Goal: Task Accomplishment & Management: Manage account settings

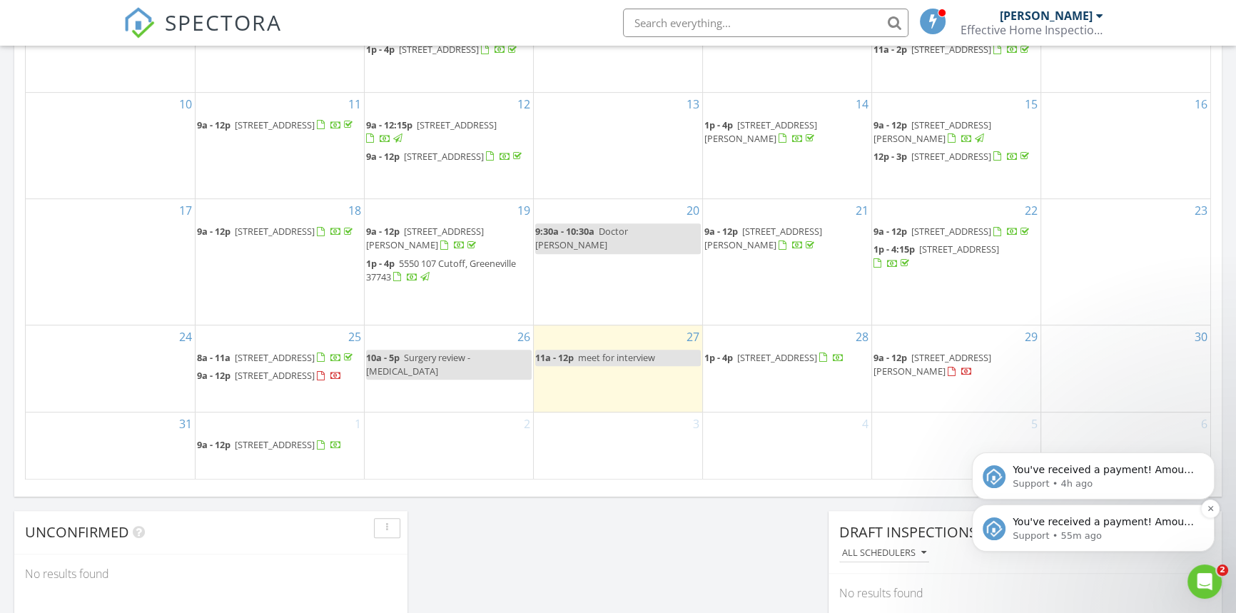
click at [1045, 529] on p "Support • 55m ago" at bounding box center [1104, 535] width 184 height 13
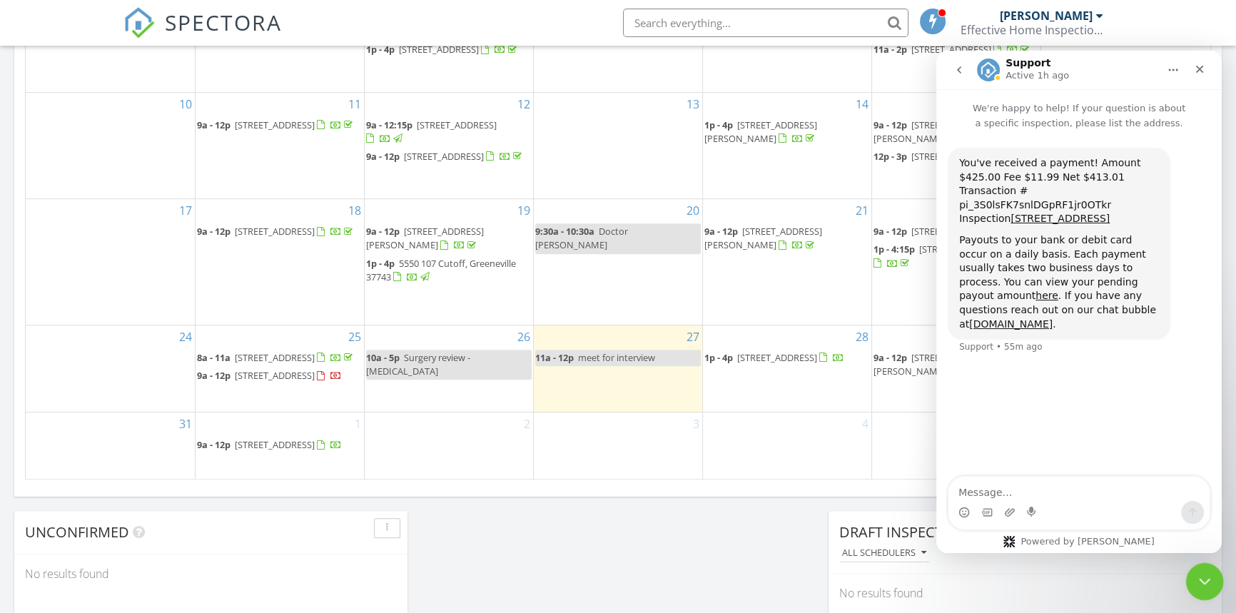
click at [1200, 578] on icon "Close Intercom Messenger" at bounding box center [1202, 579] width 17 height 17
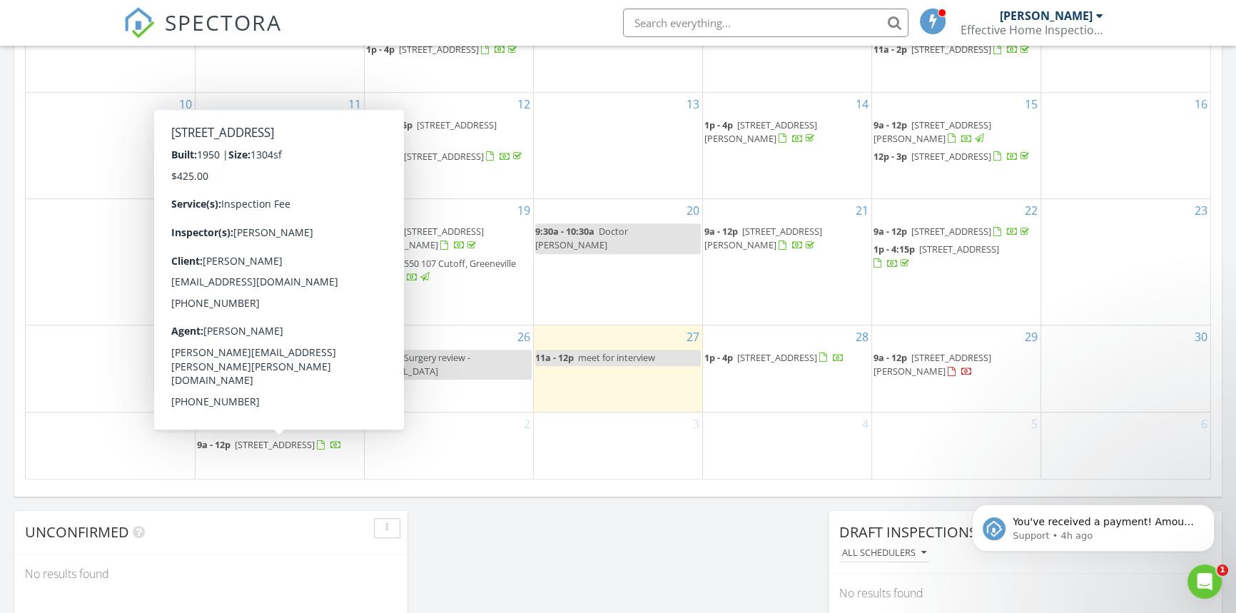
click at [283, 444] on span "229 W Doe Ave, Elizabethton 37643" at bounding box center [275, 444] width 80 height 13
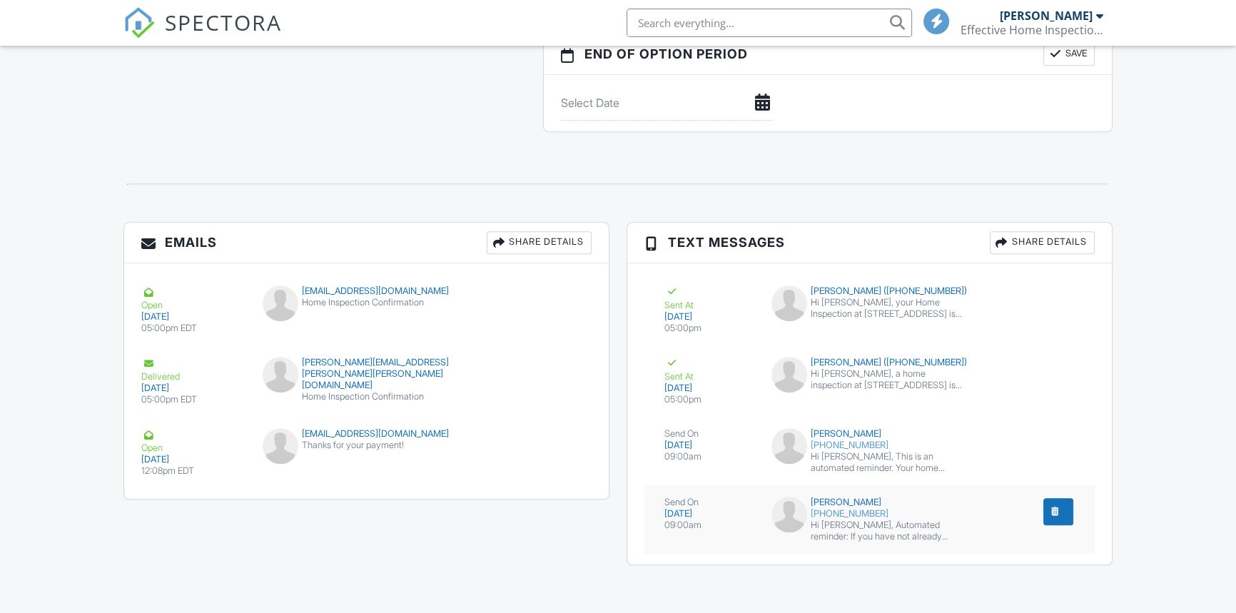
scroll to position [1441, 0]
click at [1054, 507] on div "submit" at bounding box center [1055, 512] width 14 height 14
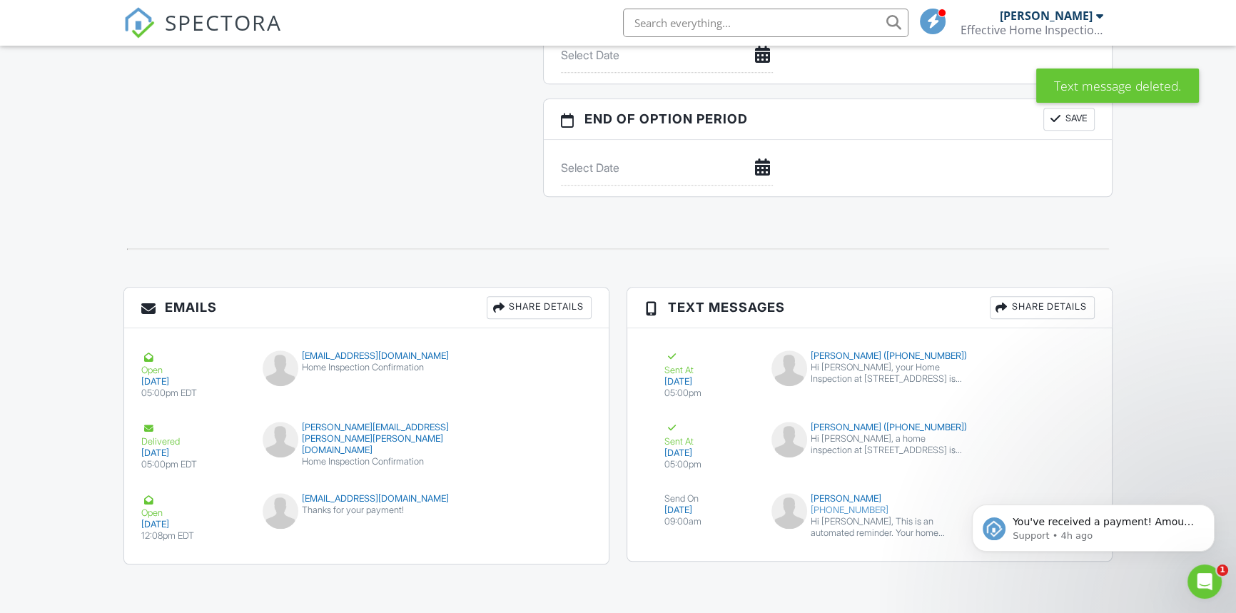
click at [1194, 583] on icon "Open Intercom Messenger" at bounding box center [1203, 580] width 24 height 24
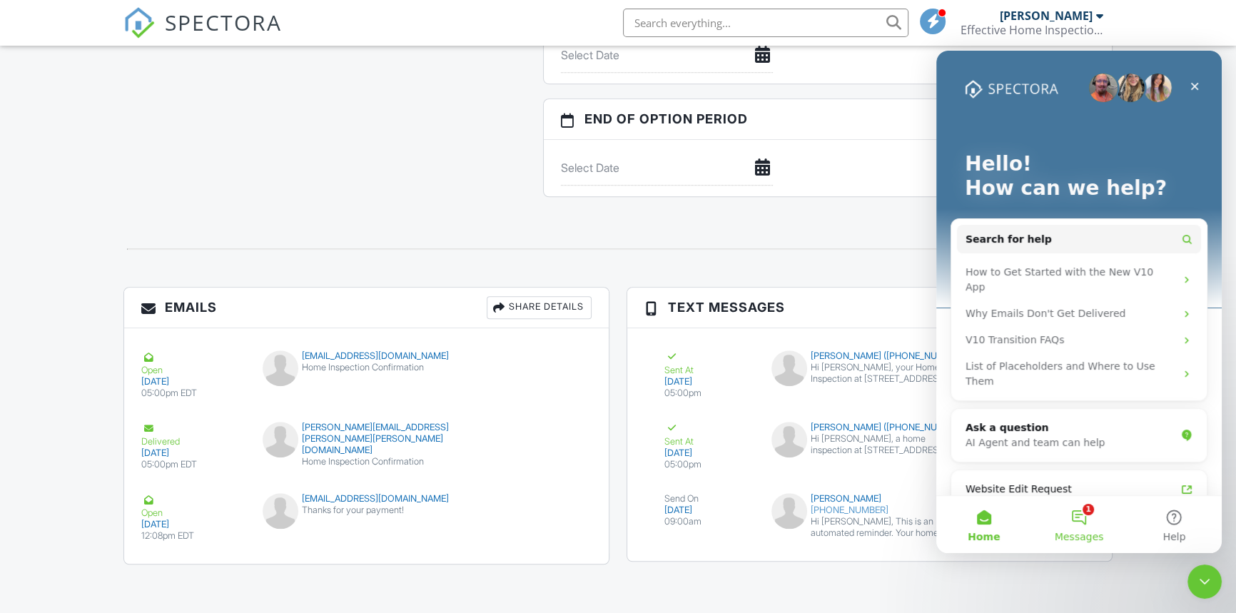
click at [1077, 509] on button "1 Messages" at bounding box center [1078, 524] width 95 height 57
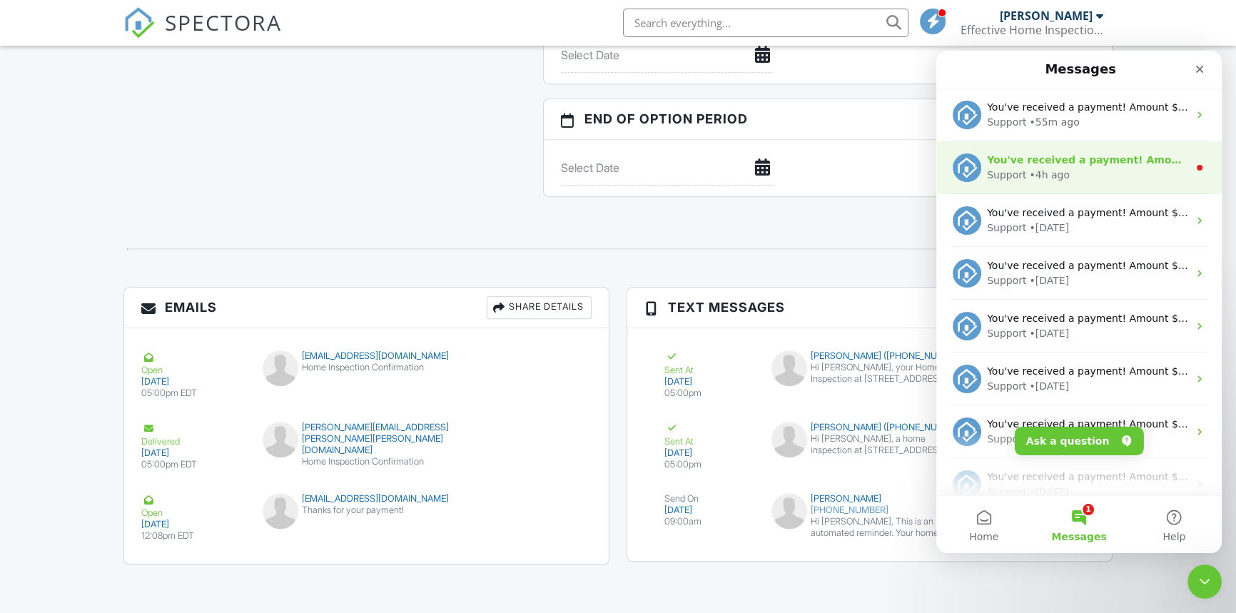
click at [1050, 171] on div "• 4h ago" at bounding box center [1049, 175] width 41 height 15
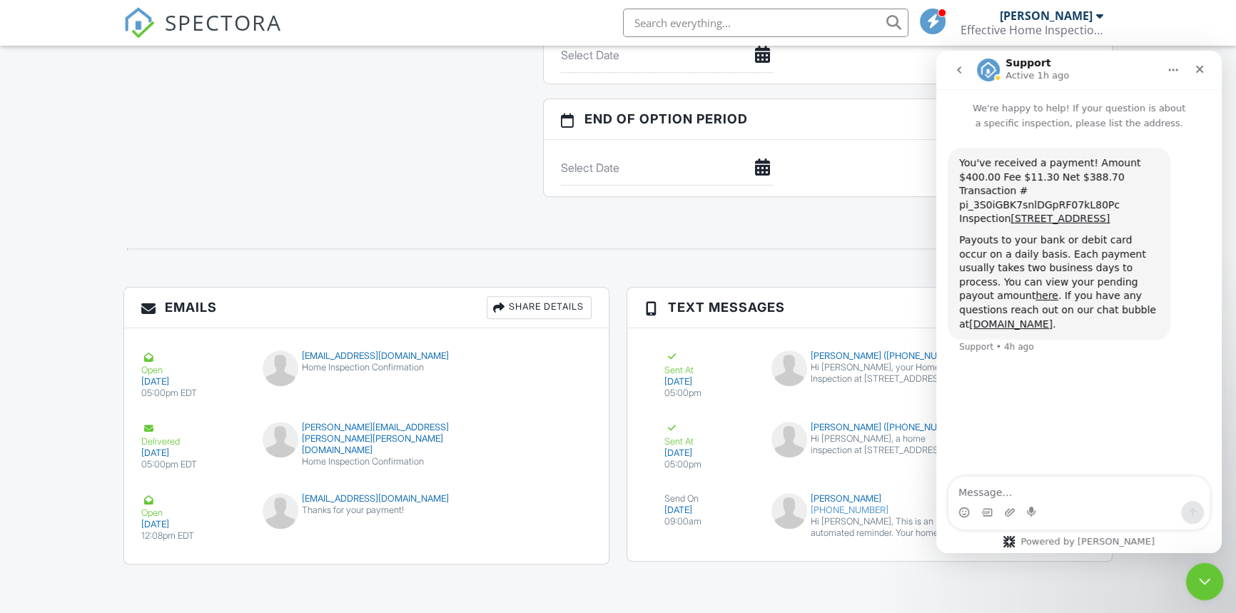
click at [1204, 579] on icon "Close Intercom Messenger" at bounding box center [1202, 579] width 17 height 17
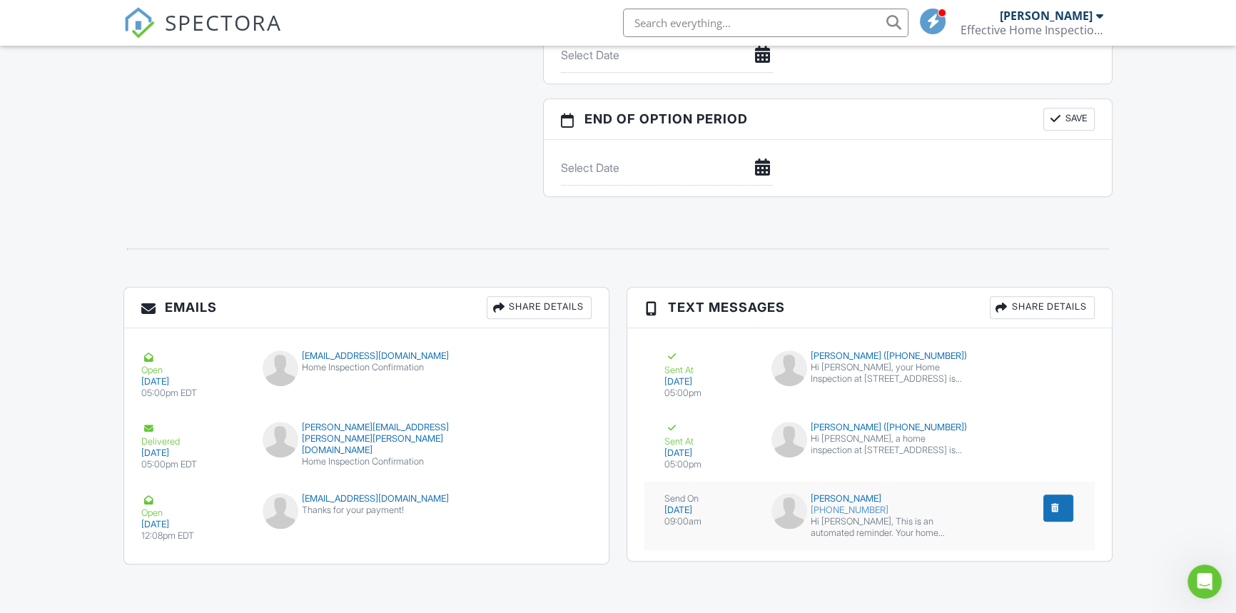
click at [1060, 510] on div "submit" at bounding box center [1055, 508] width 14 height 14
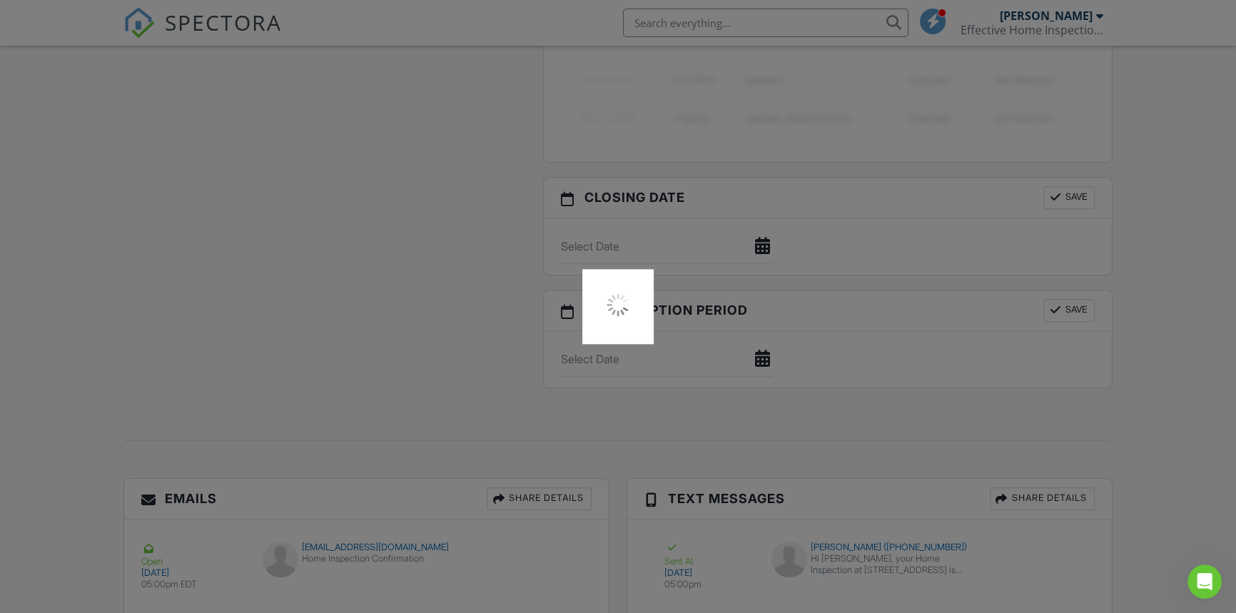
scroll to position [997, 0]
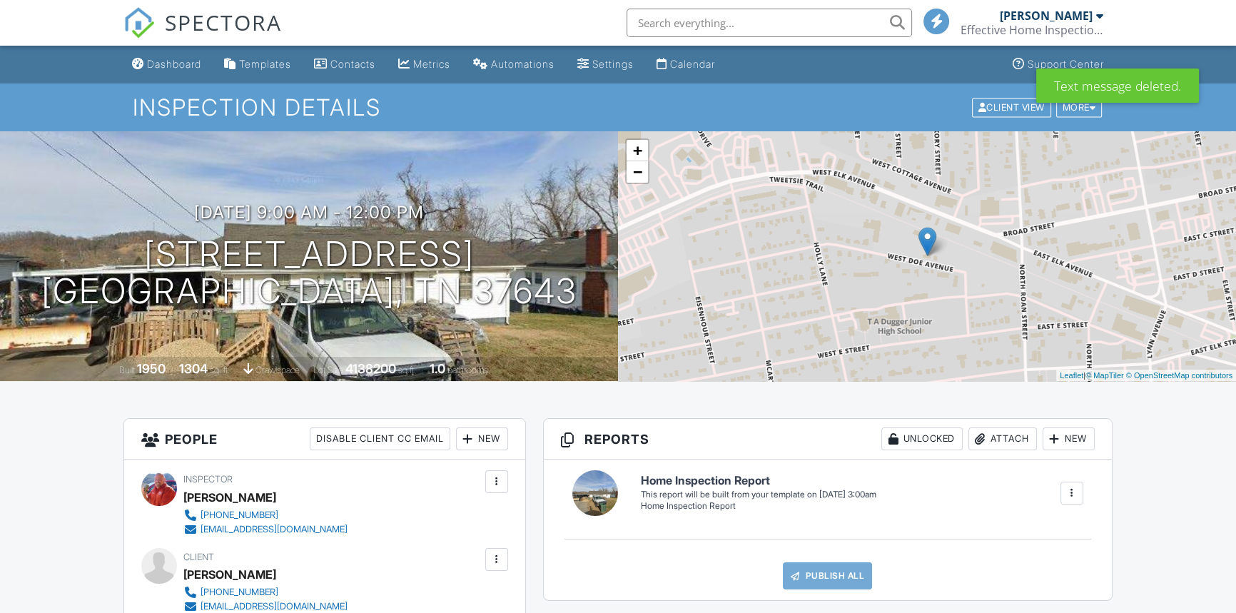
click at [179, 61] on div "Dashboard" at bounding box center [174, 64] width 54 height 12
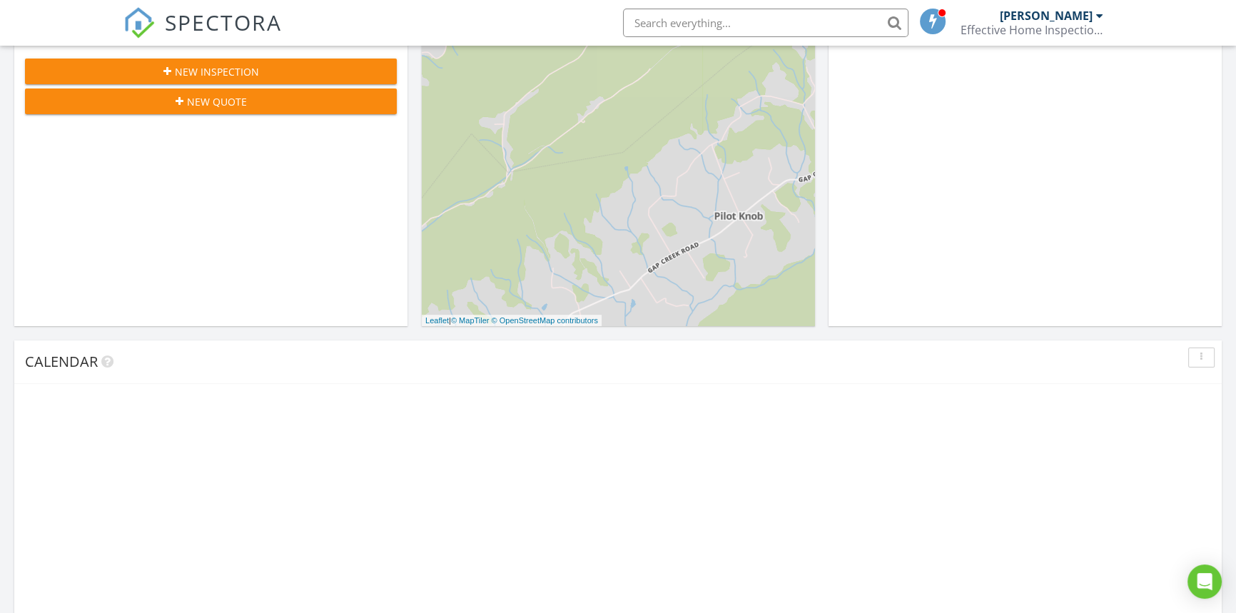
scroll to position [1319, 1256]
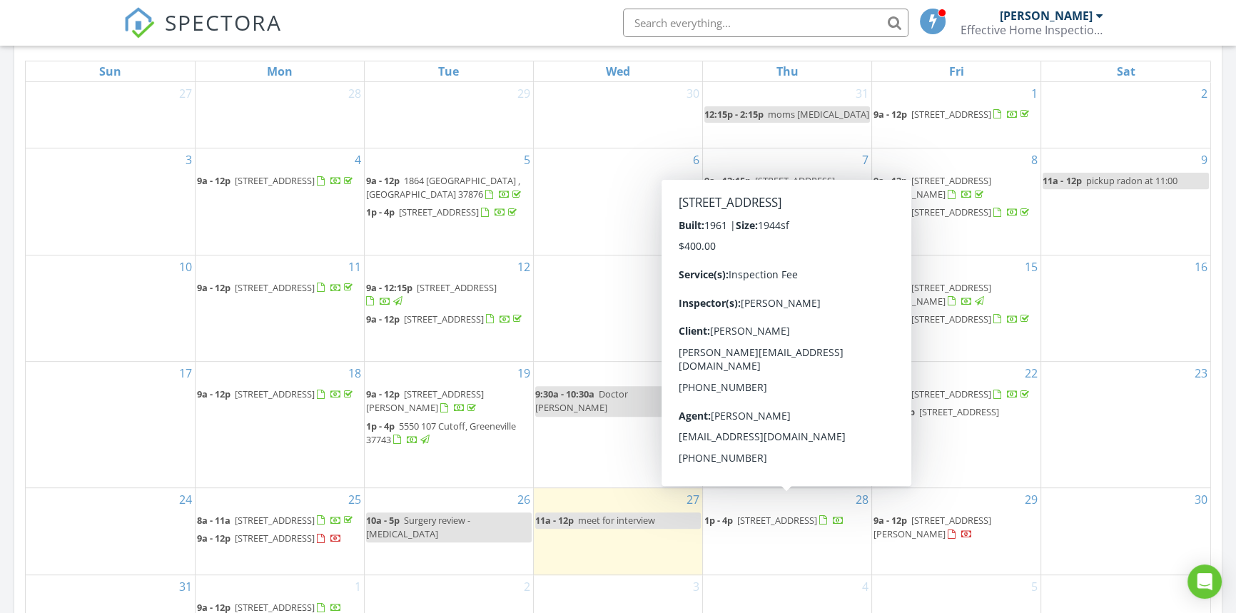
click at [796, 514] on span "[STREET_ADDRESS]" at bounding box center [777, 520] width 80 height 13
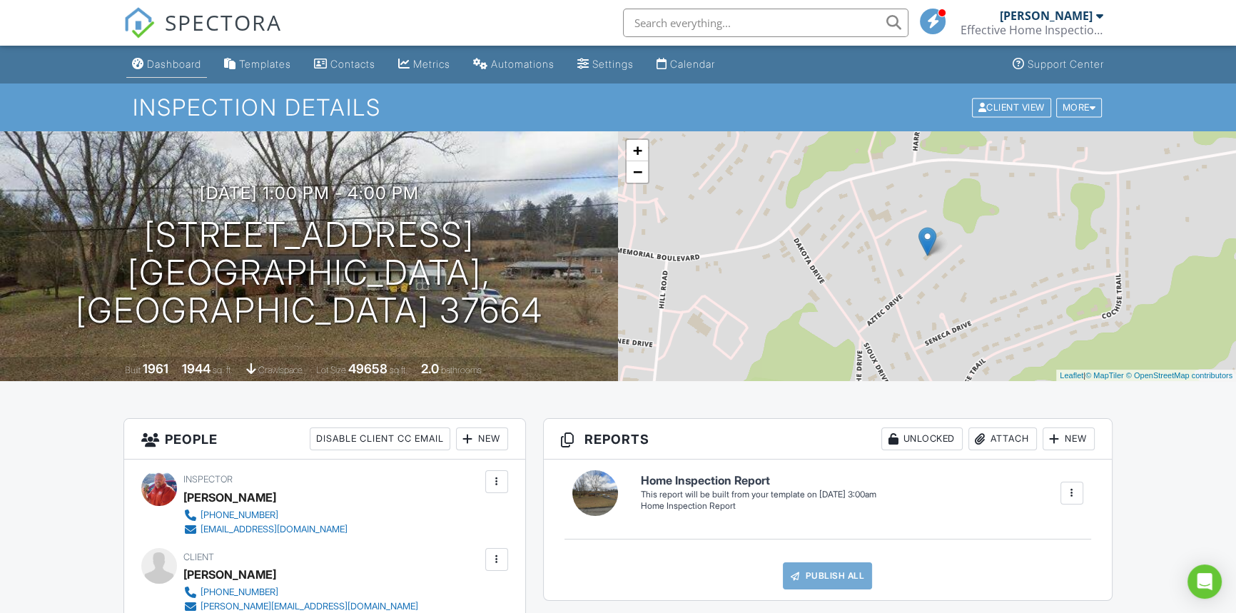
click at [175, 64] on div "Dashboard" at bounding box center [174, 64] width 54 height 12
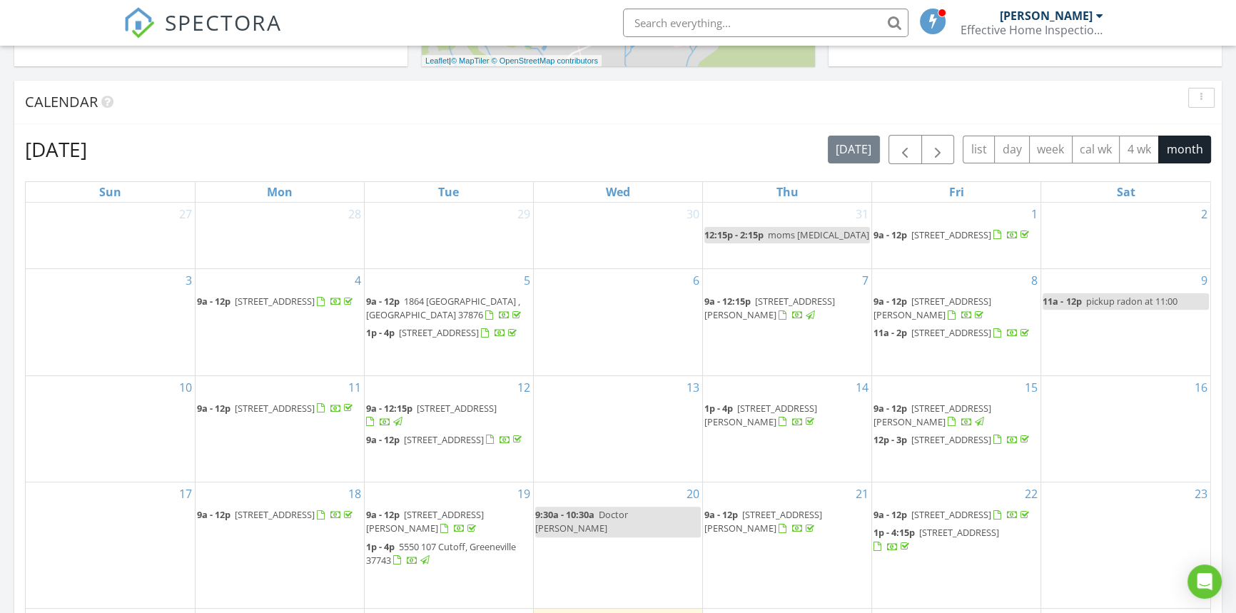
scroll to position [843, 0]
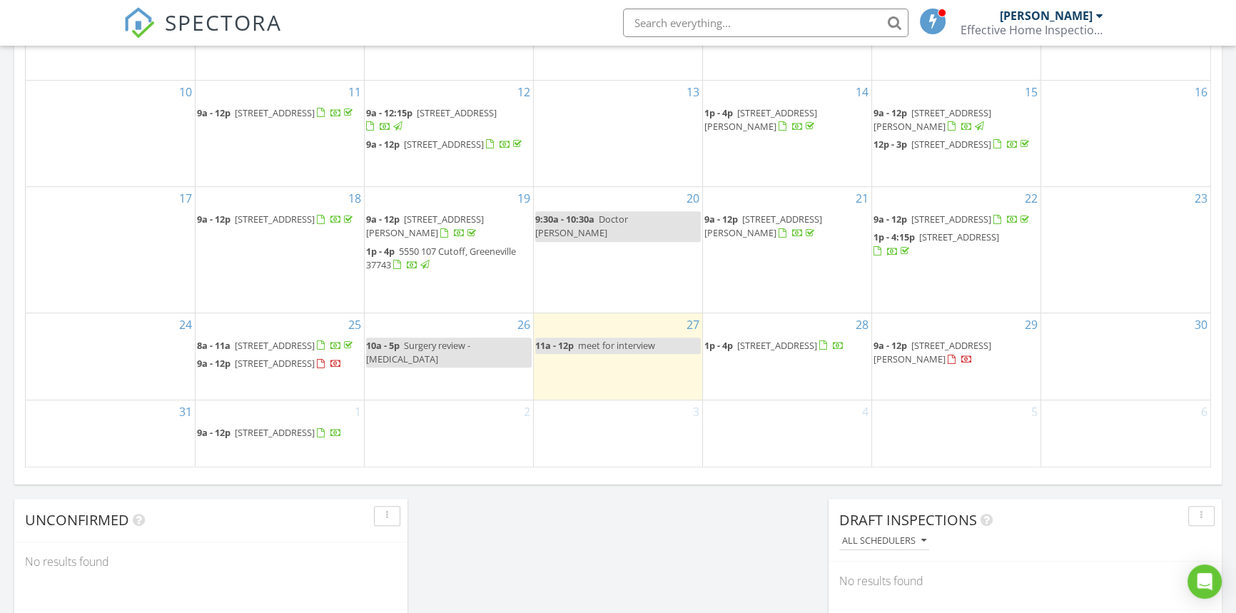
click at [946, 339] on span "[STREET_ADDRESS][PERSON_NAME]" at bounding box center [932, 352] width 118 height 26
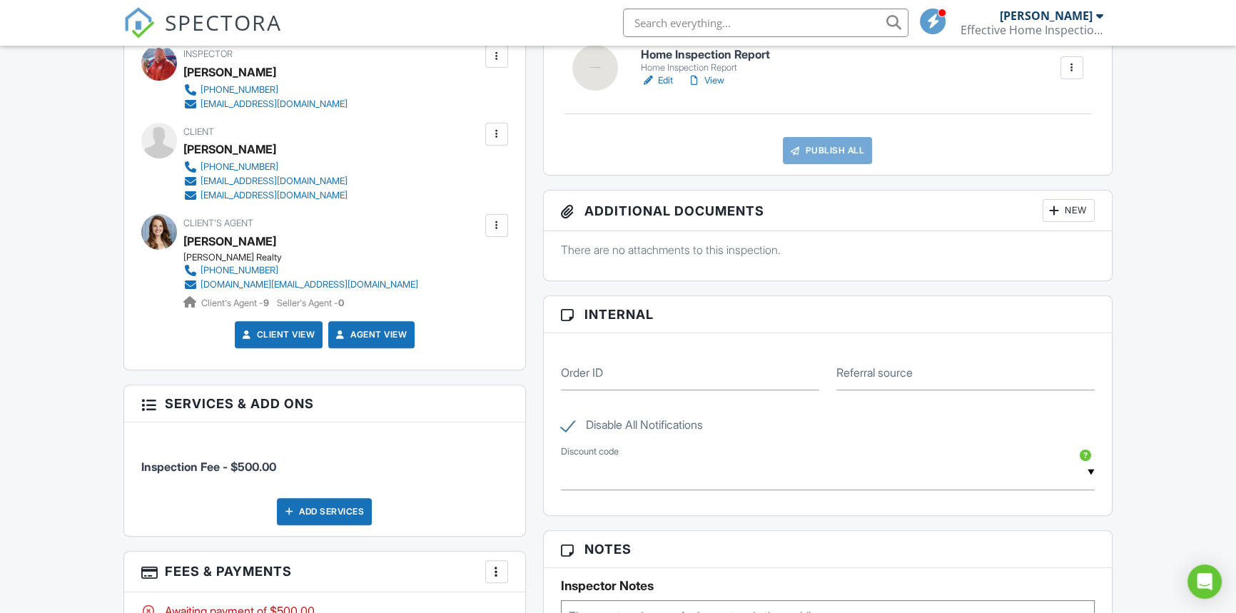
scroll to position [519, 0]
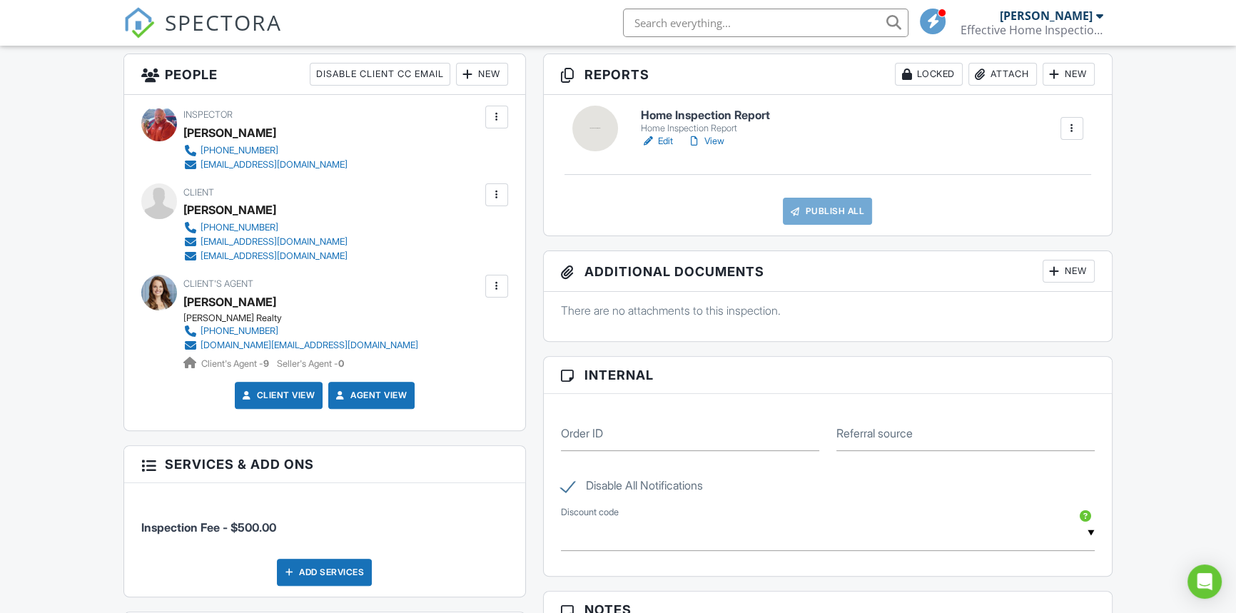
click at [494, 195] on div at bounding box center [496, 195] width 14 height 14
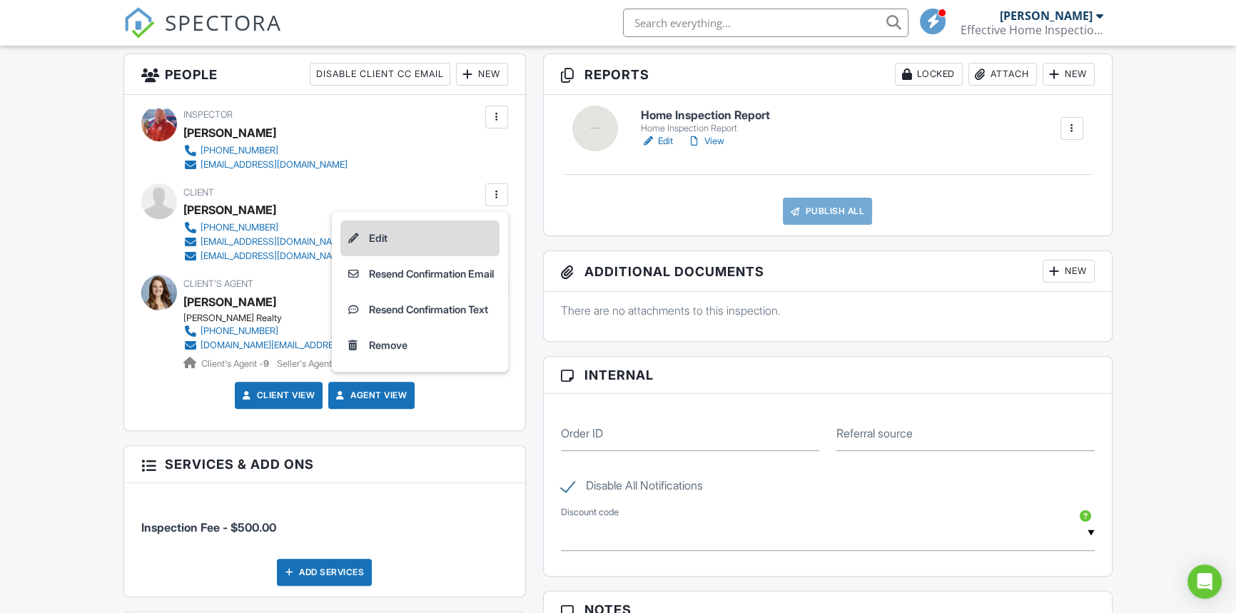
click at [409, 242] on li "Edit" at bounding box center [419, 238] width 159 height 36
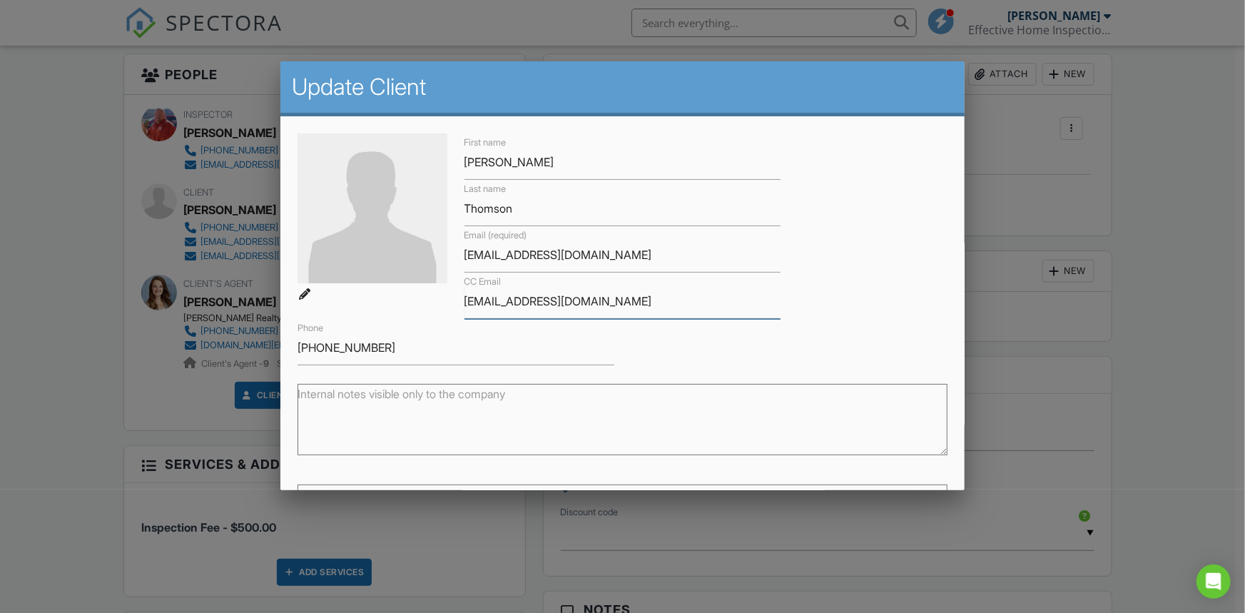
drag, startPoint x: 652, startPoint y: 300, endPoint x: 457, endPoint y: 300, distance: 195.5
click at [457, 300] on div "CC Email julianthomson@bellsouth.net" at bounding box center [623, 296] width 334 height 46
click at [80, 412] on div at bounding box center [622, 312] width 1245 height 766
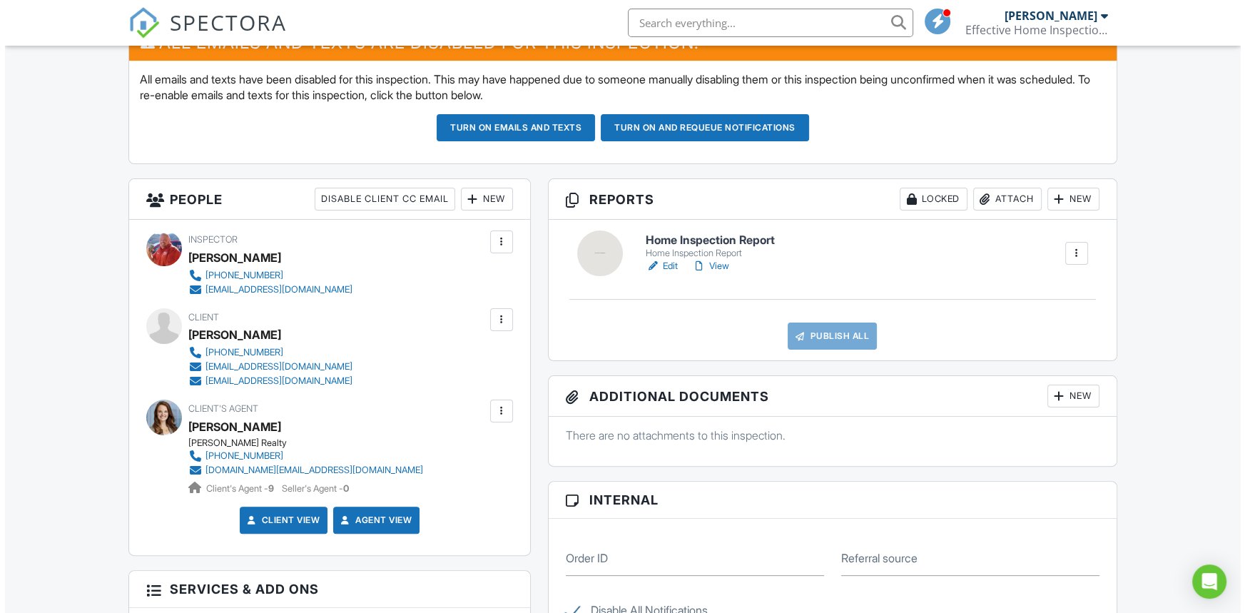
scroll to position [389, 0]
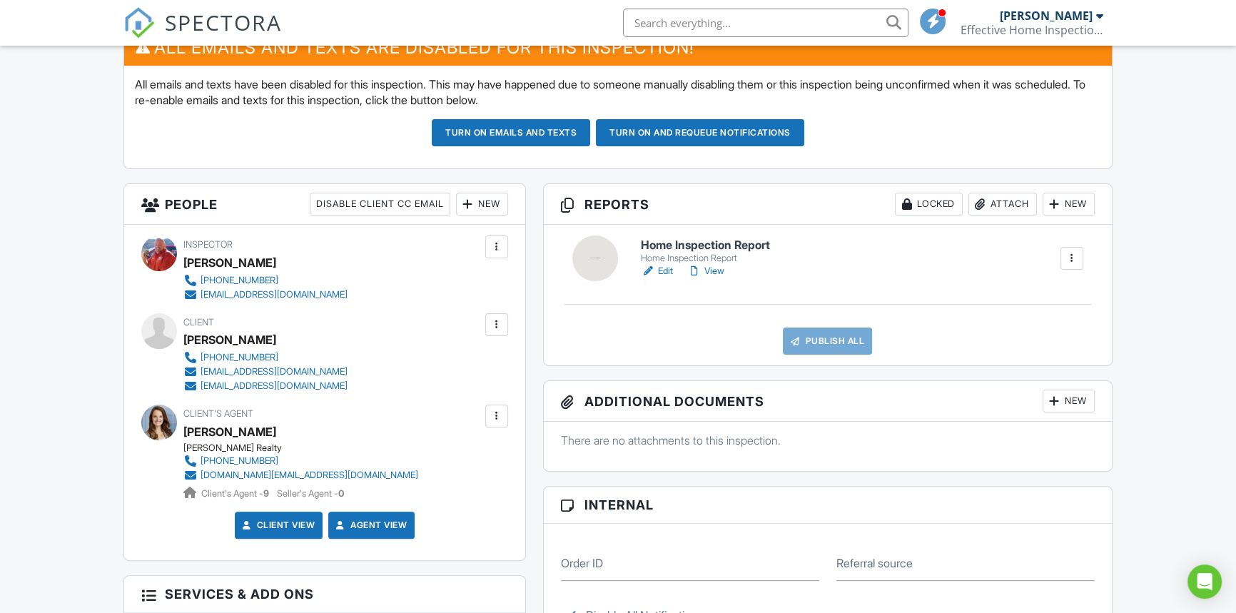
click at [496, 327] on div at bounding box center [496, 324] width 14 height 14
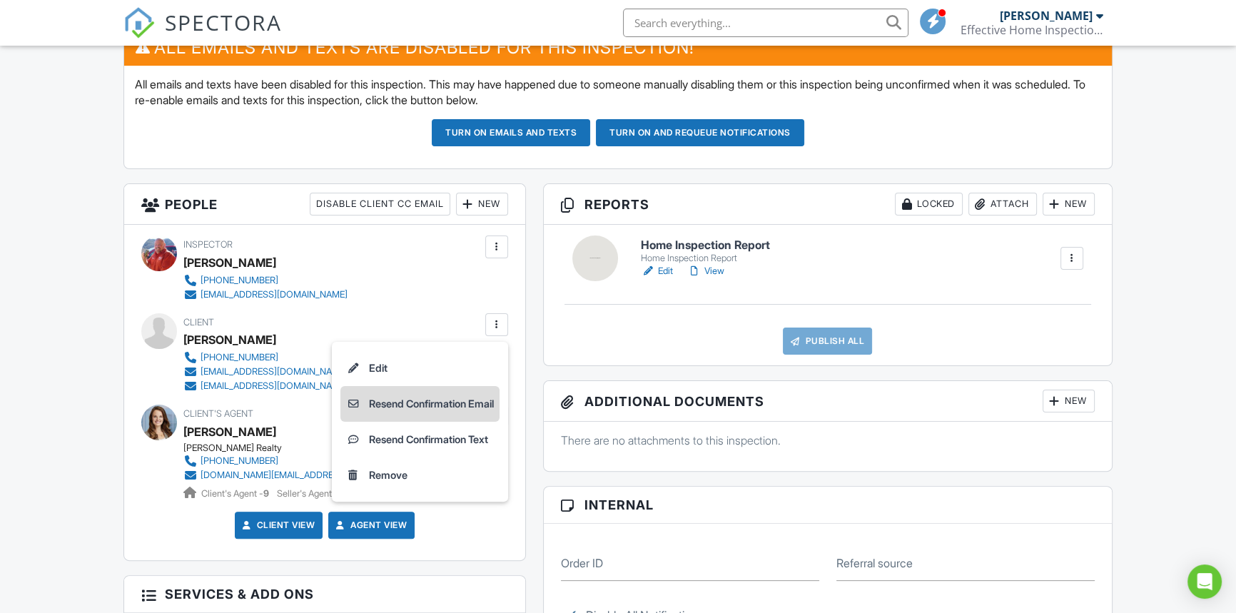
click at [412, 402] on li "Resend Confirmation Email" at bounding box center [419, 404] width 159 height 36
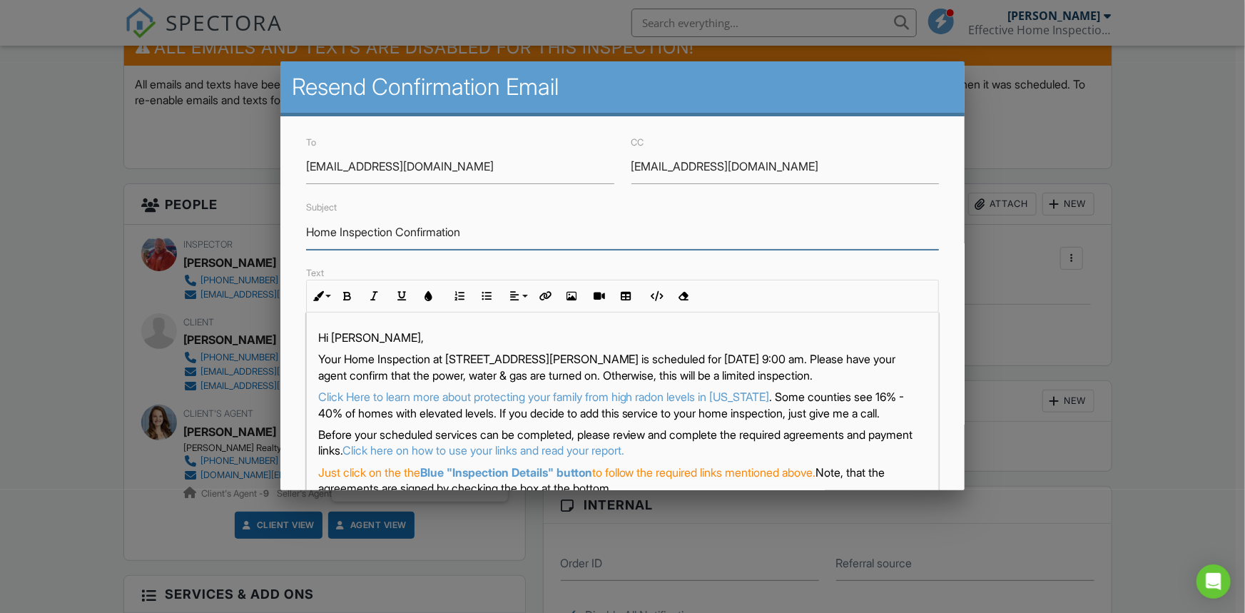
click at [524, 216] on input "Home Inspection Confirmation" at bounding box center [623, 232] width 634 height 35
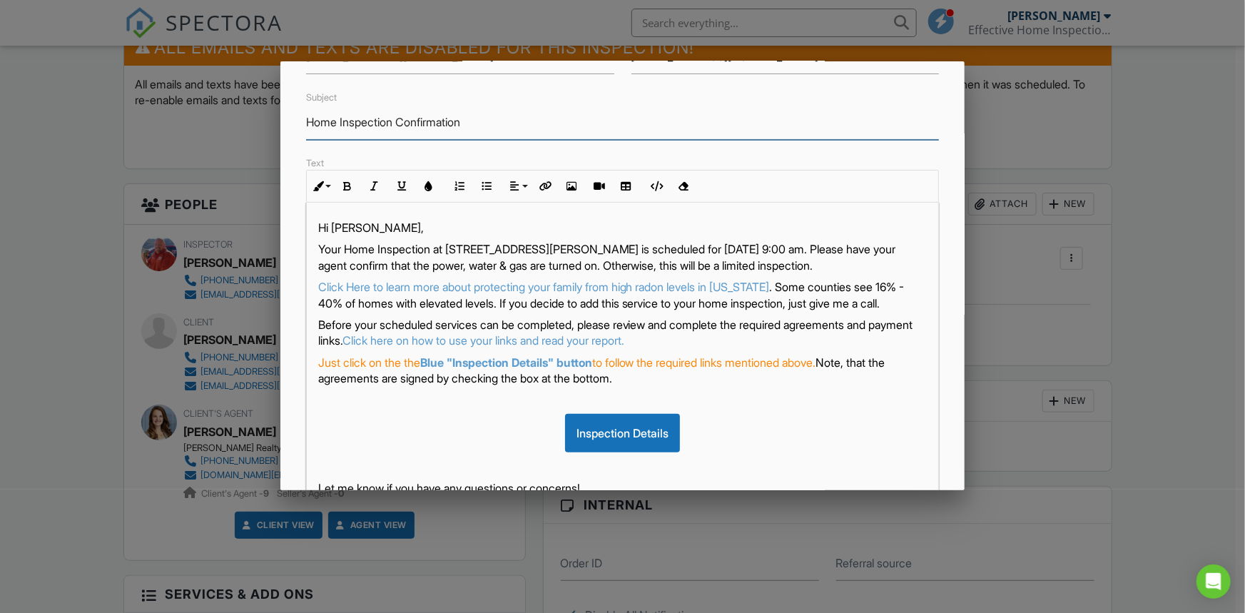
scroll to position [129, 0]
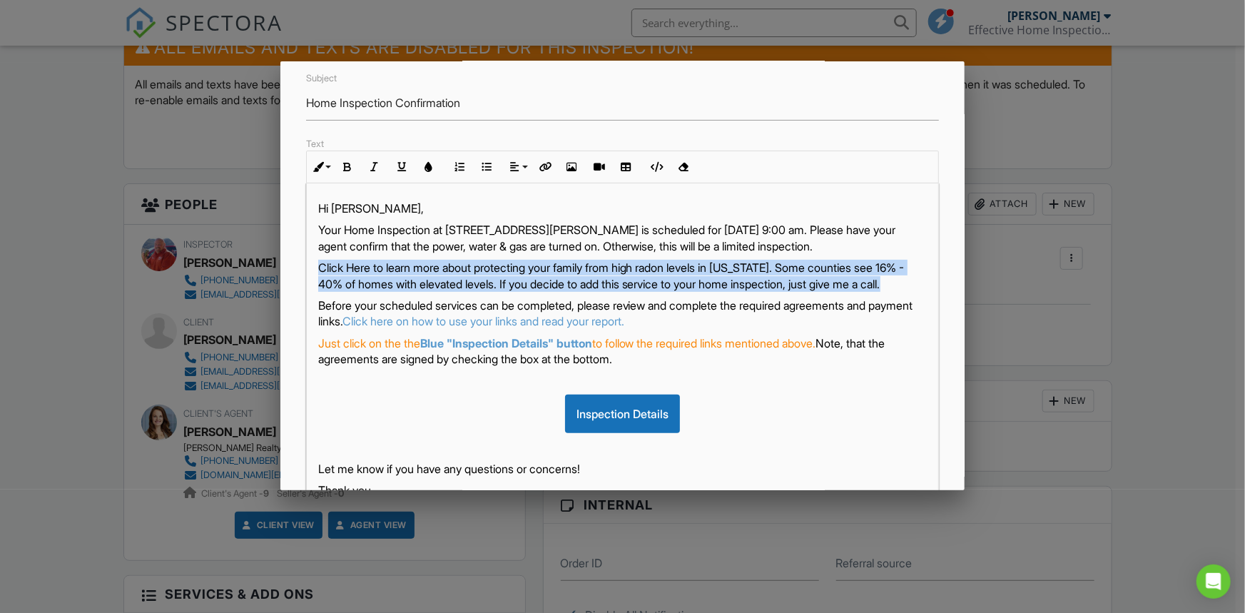
drag, startPoint x: 317, startPoint y: 283, endPoint x: 406, endPoint y: 312, distance: 93.0
click at [406, 292] on p "Click Here to learn more about protecting your family from high radon levels in…" at bounding box center [622, 276] width 609 height 32
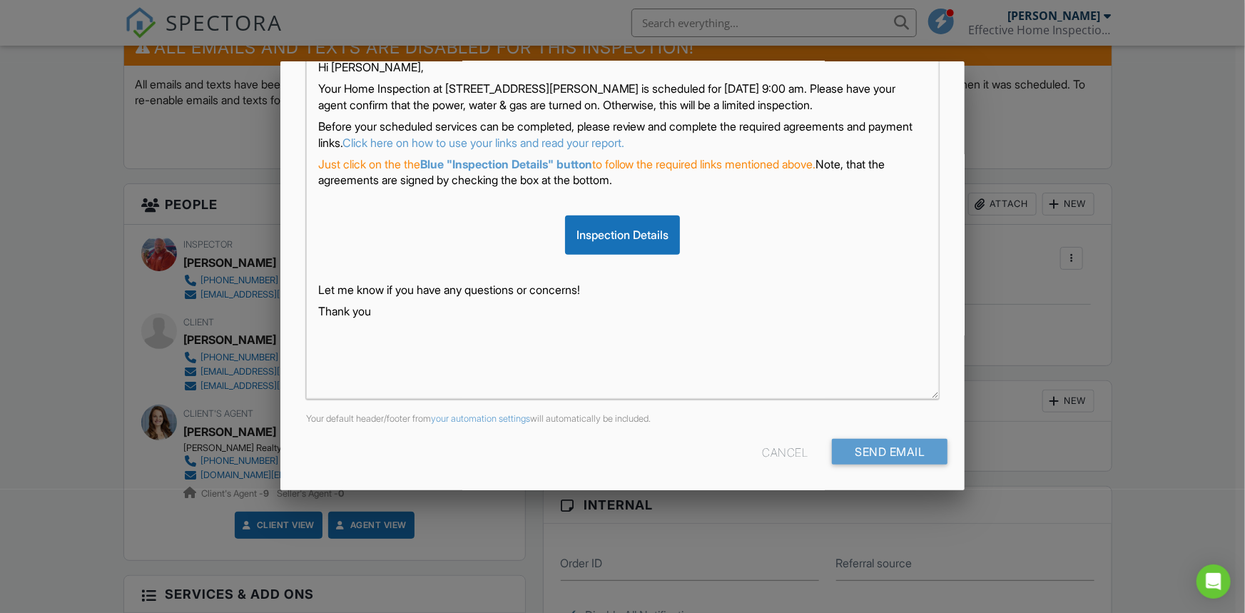
scroll to position [271, 0]
click at [850, 450] on input "Send Email" at bounding box center [890, 451] width 116 height 26
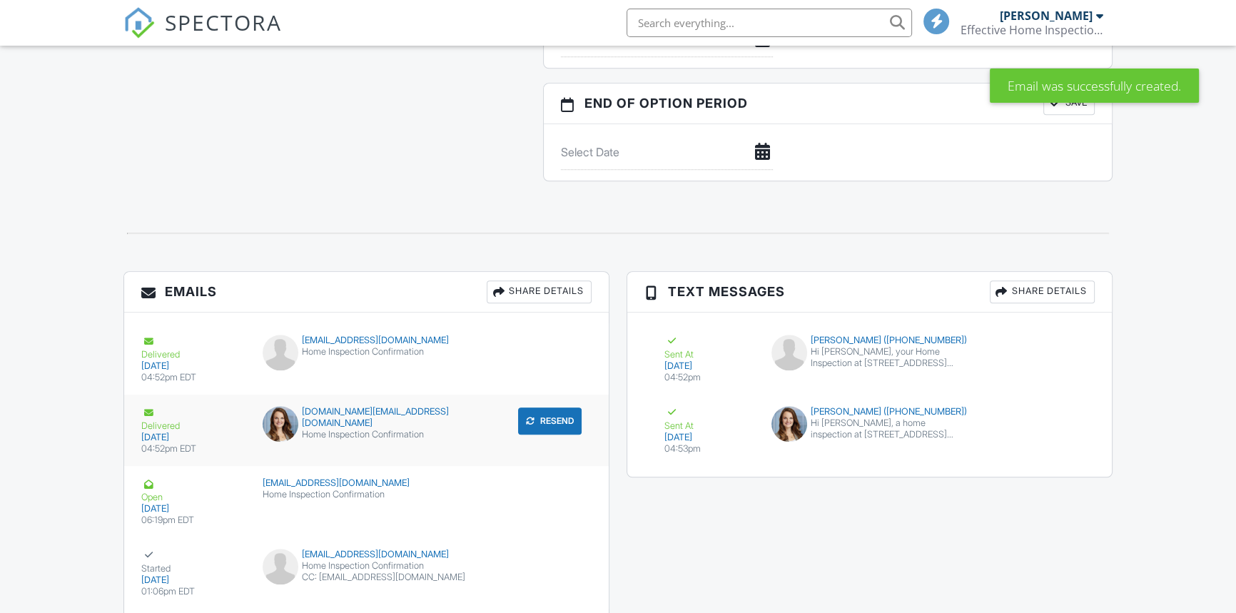
scroll to position [1602, 0]
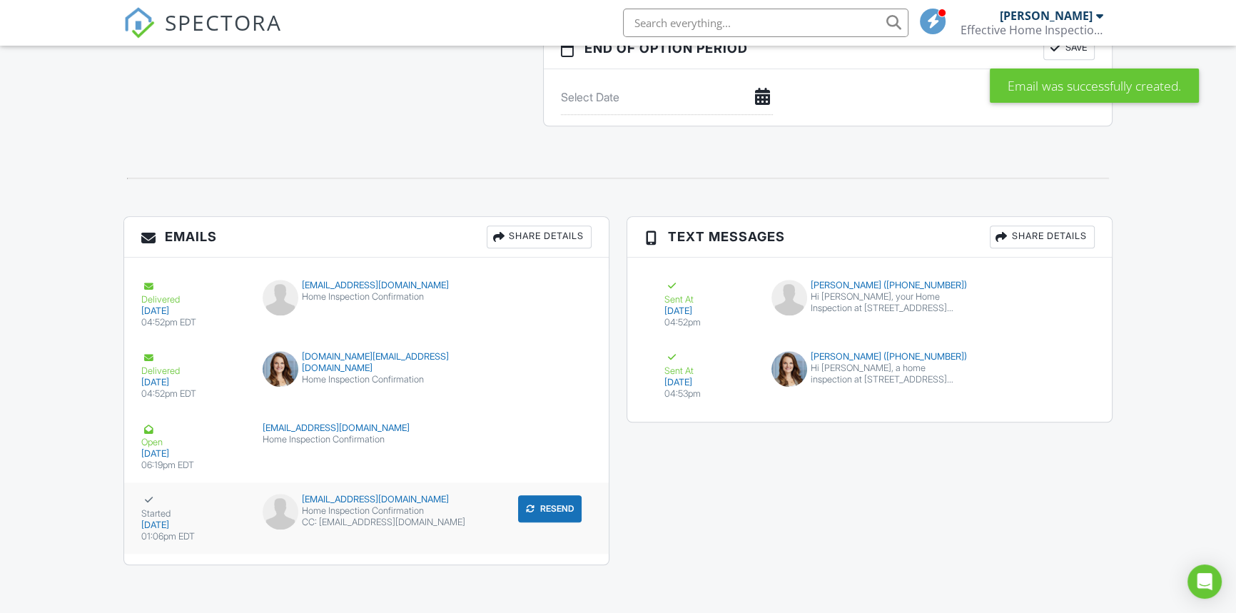
click at [365, 517] on div "CC: [EMAIL_ADDRESS][DOMAIN_NAME]" at bounding box center [367, 522] width 208 height 11
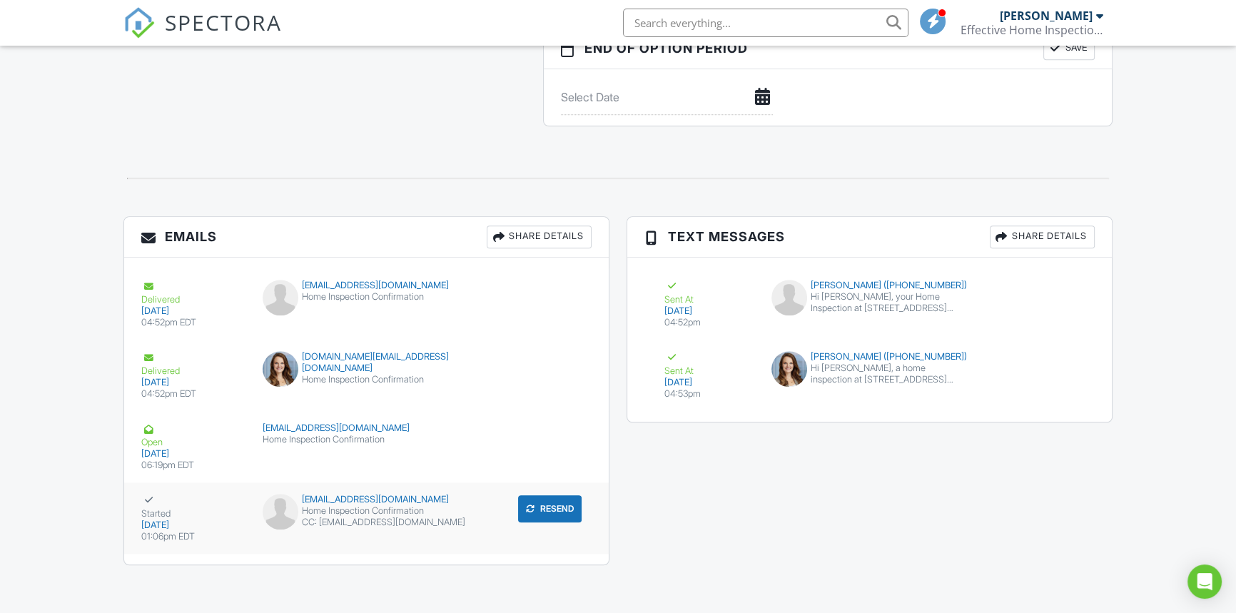
click at [360, 517] on div "CC: [EMAIL_ADDRESS][DOMAIN_NAME]" at bounding box center [367, 522] width 208 height 11
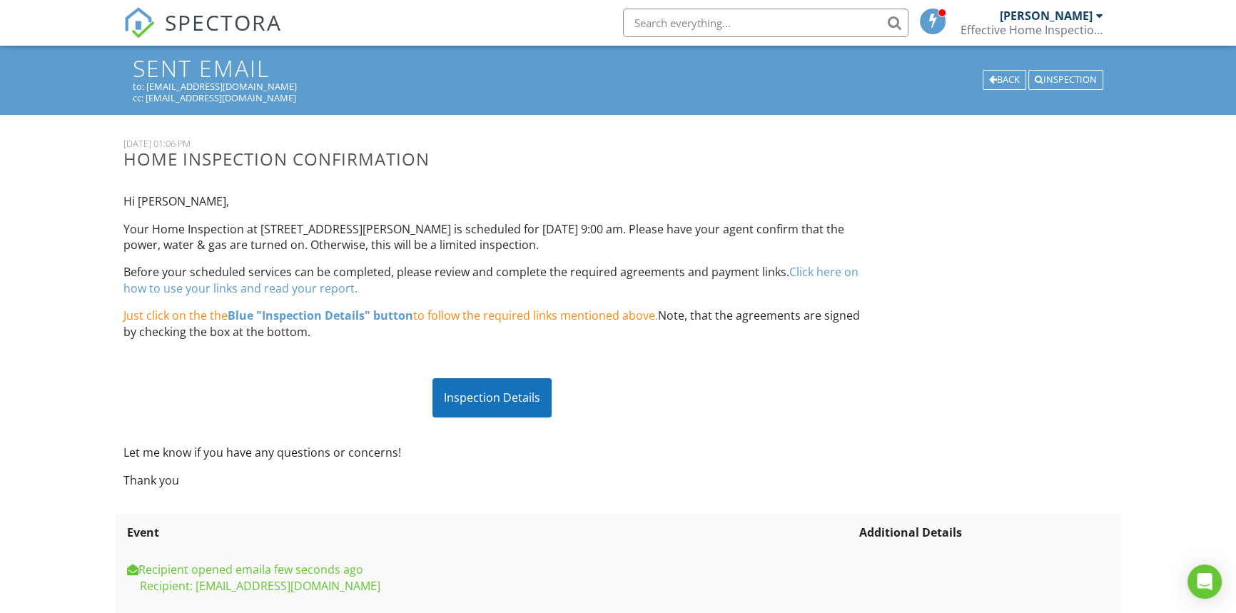
scroll to position [29, 0]
